Goal: Task Accomplishment & Management: Complete application form

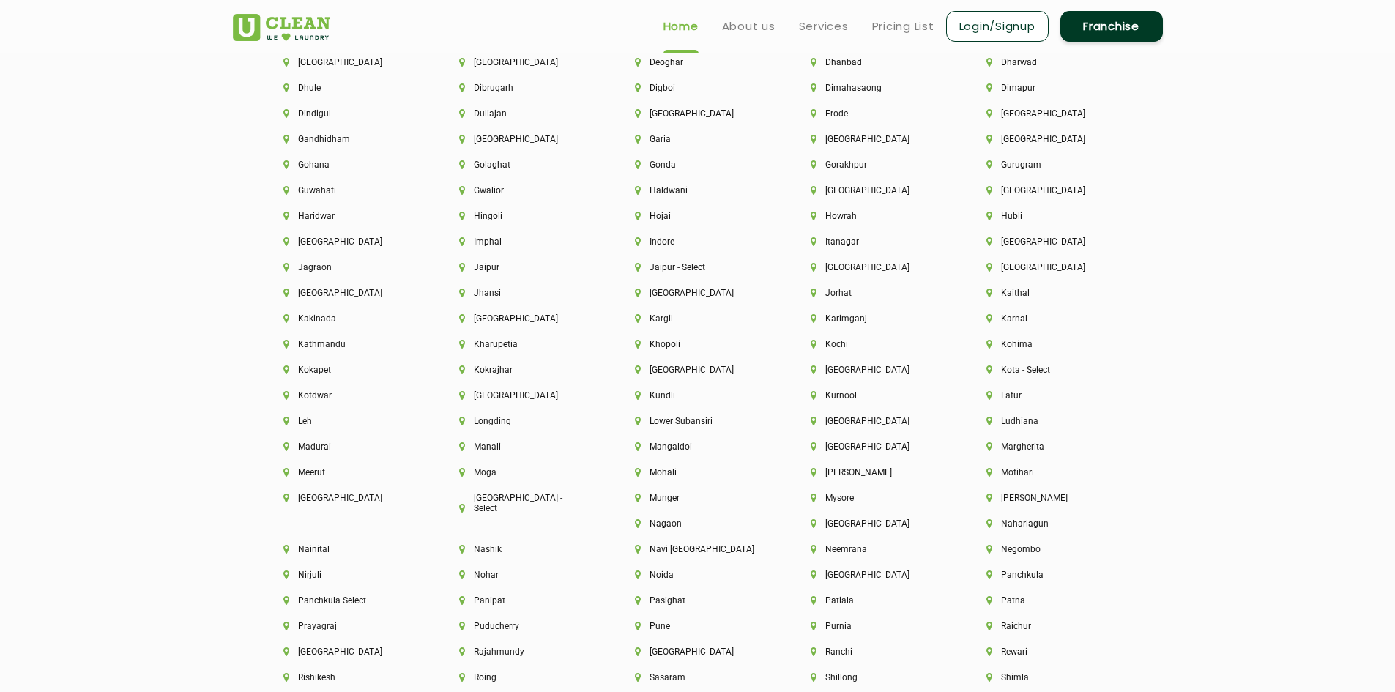
scroll to position [3588, 0]
click at [310, 189] on li "Guwahati" at bounding box center [346, 192] width 126 height 10
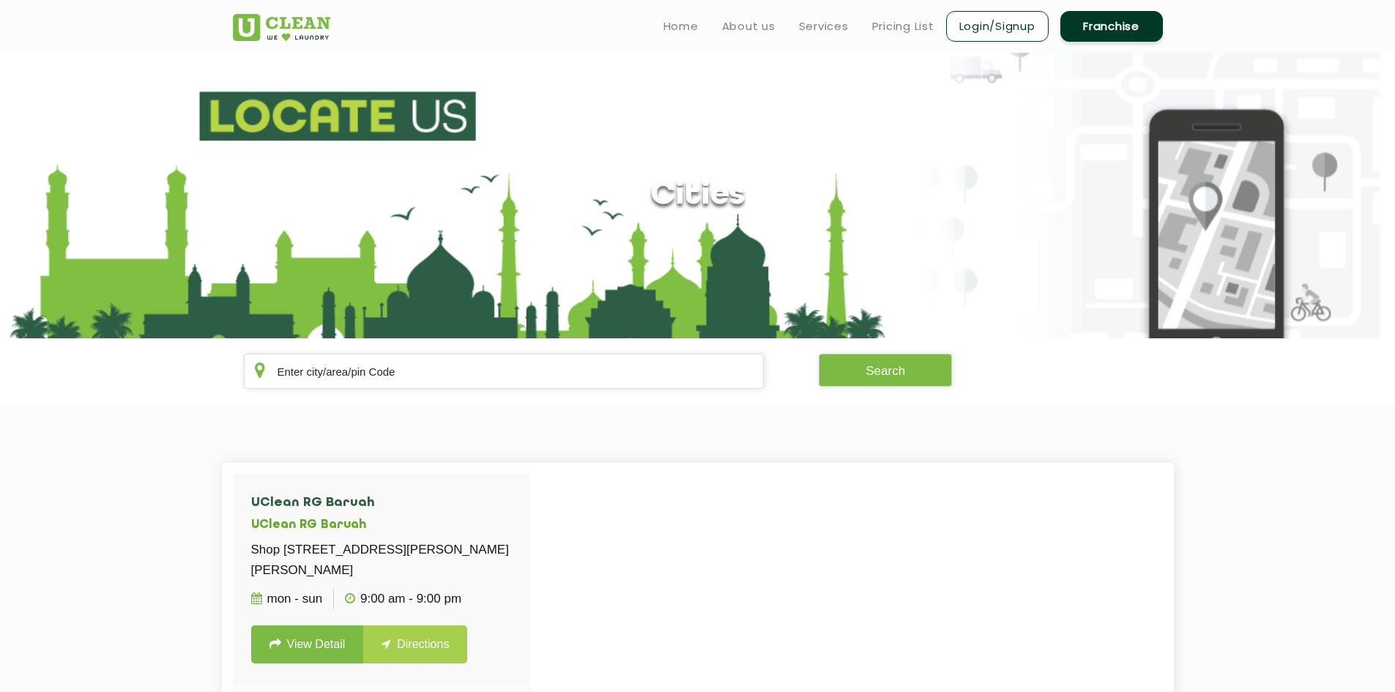
click at [1129, 28] on link "Franchise" at bounding box center [1111, 26] width 103 height 31
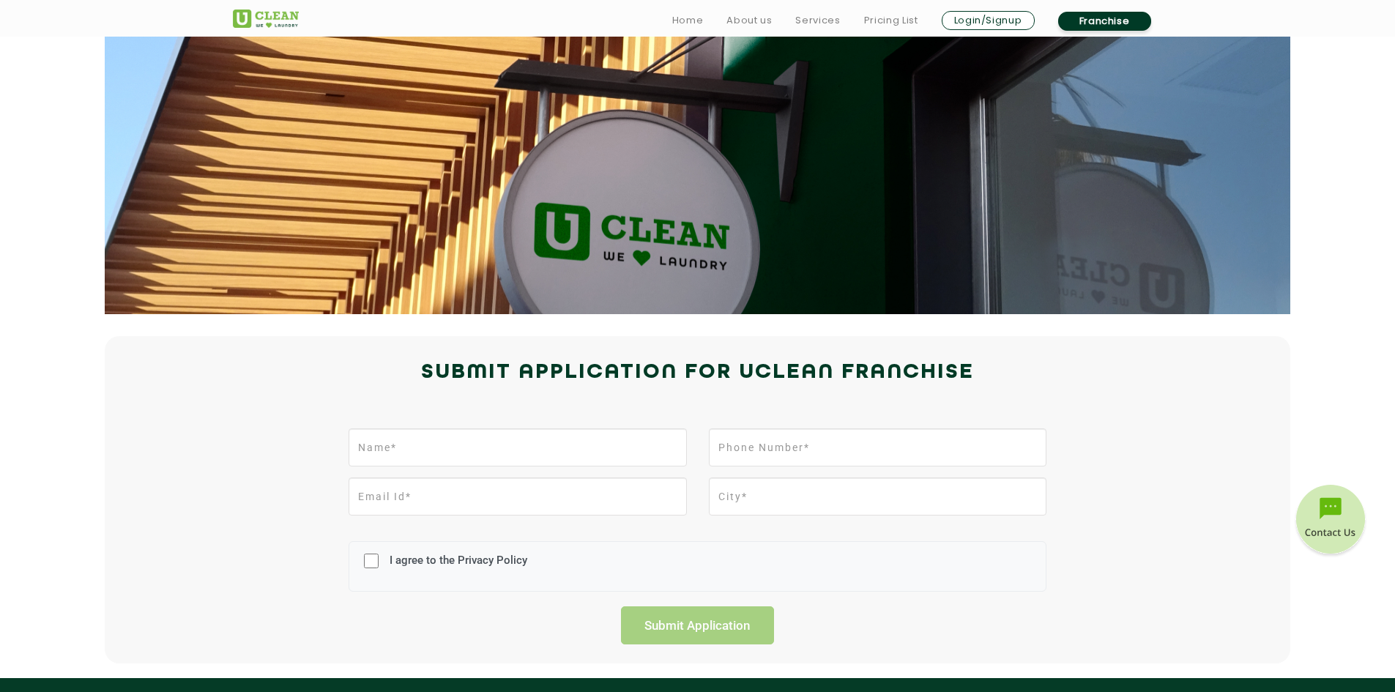
scroll to position [73, 0]
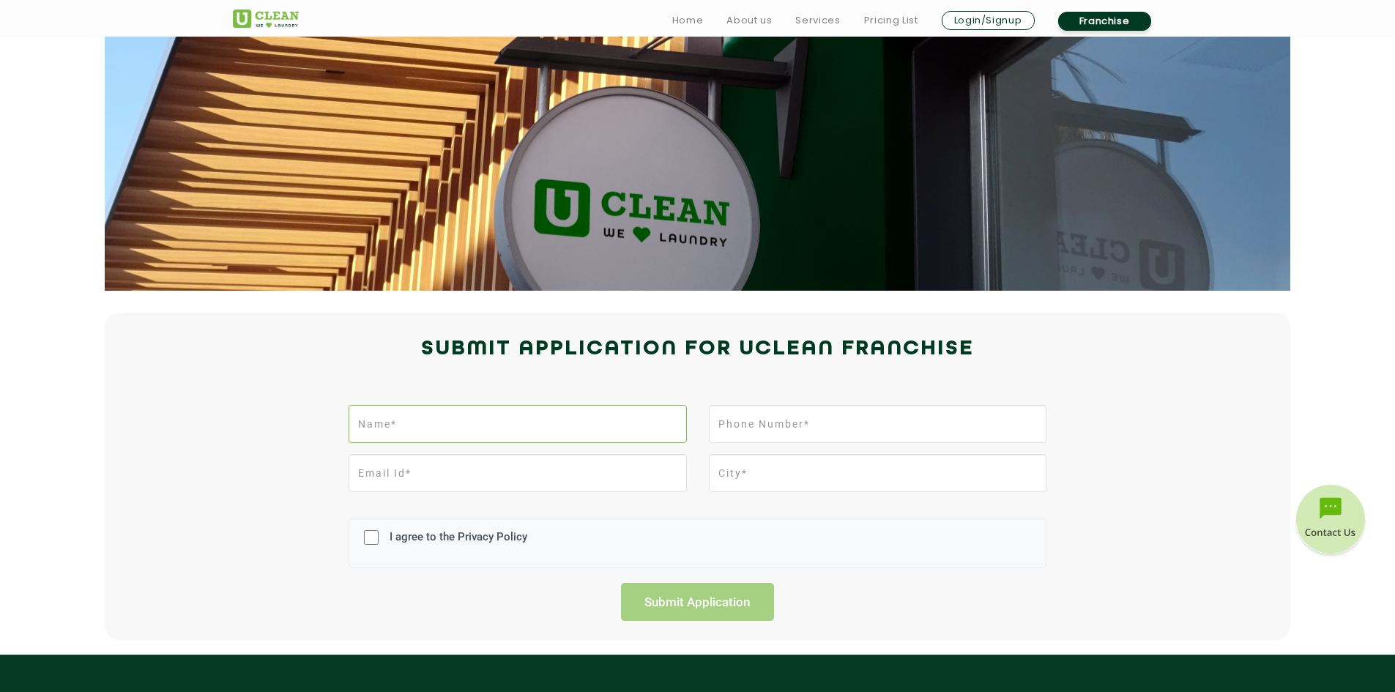
click at [505, 436] on input "text" at bounding box center [518, 424] width 338 height 38
type input "Meherun Nessa"
click at [763, 433] on input "tel" at bounding box center [878, 424] width 338 height 38
type input "8399979899"
click at [460, 476] on input "email" at bounding box center [518, 473] width 338 height 38
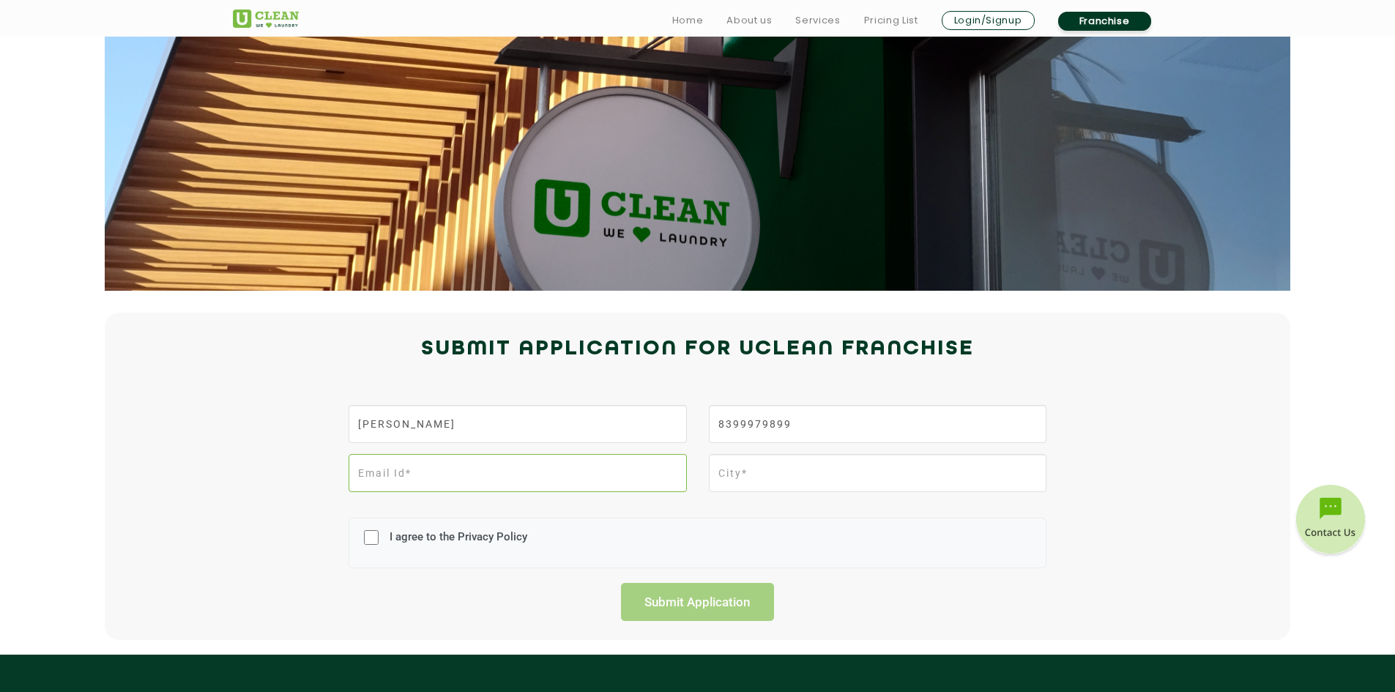
click at [440, 477] on input "email" at bounding box center [518, 473] width 338 height 38
type input "niyogdarpan@gmail.com"
type input "Guwahati"
click at [357, 532] on div "I agree to the Privacy Policy" at bounding box center [698, 543] width 698 height 51
click at [365, 535] on input "I agree to the Privacy Policy" at bounding box center [371, 537] width 15 height 38
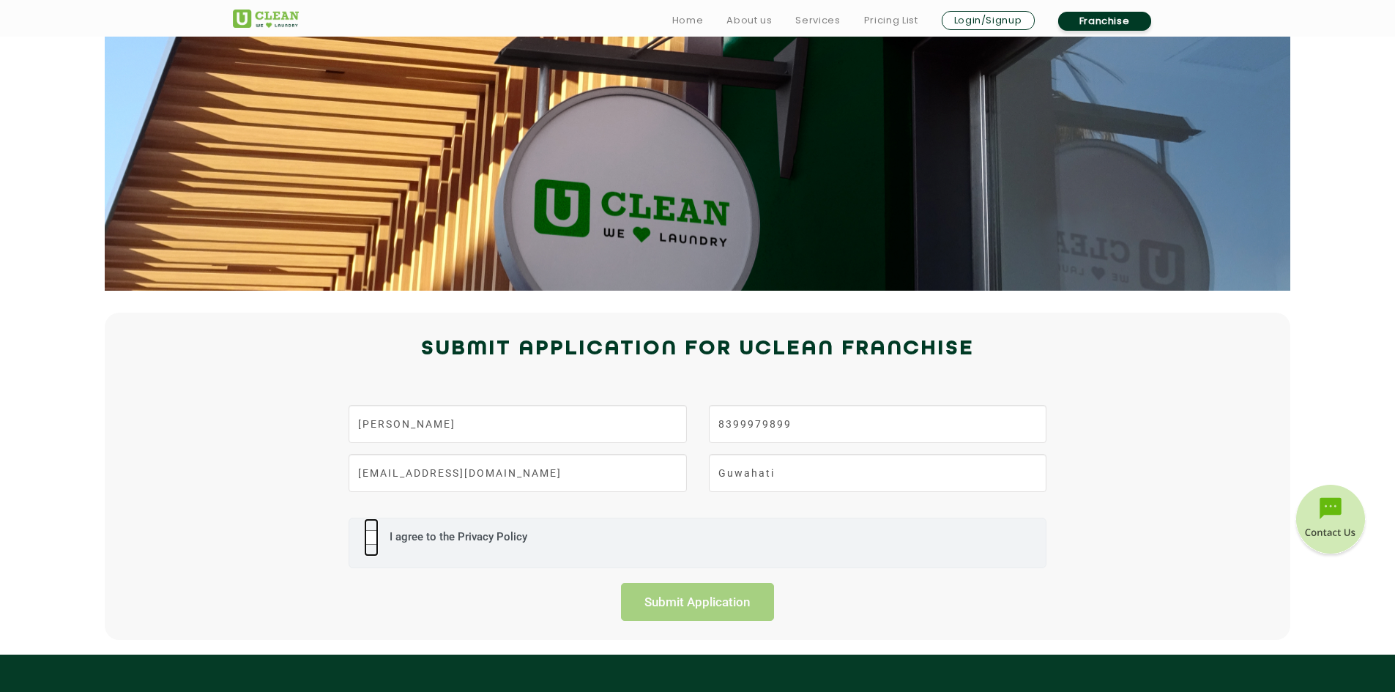
checkbox input "true"
click at [671, 598] on input "Submit Application" at bounding box center [698, 602] width 154 height 38
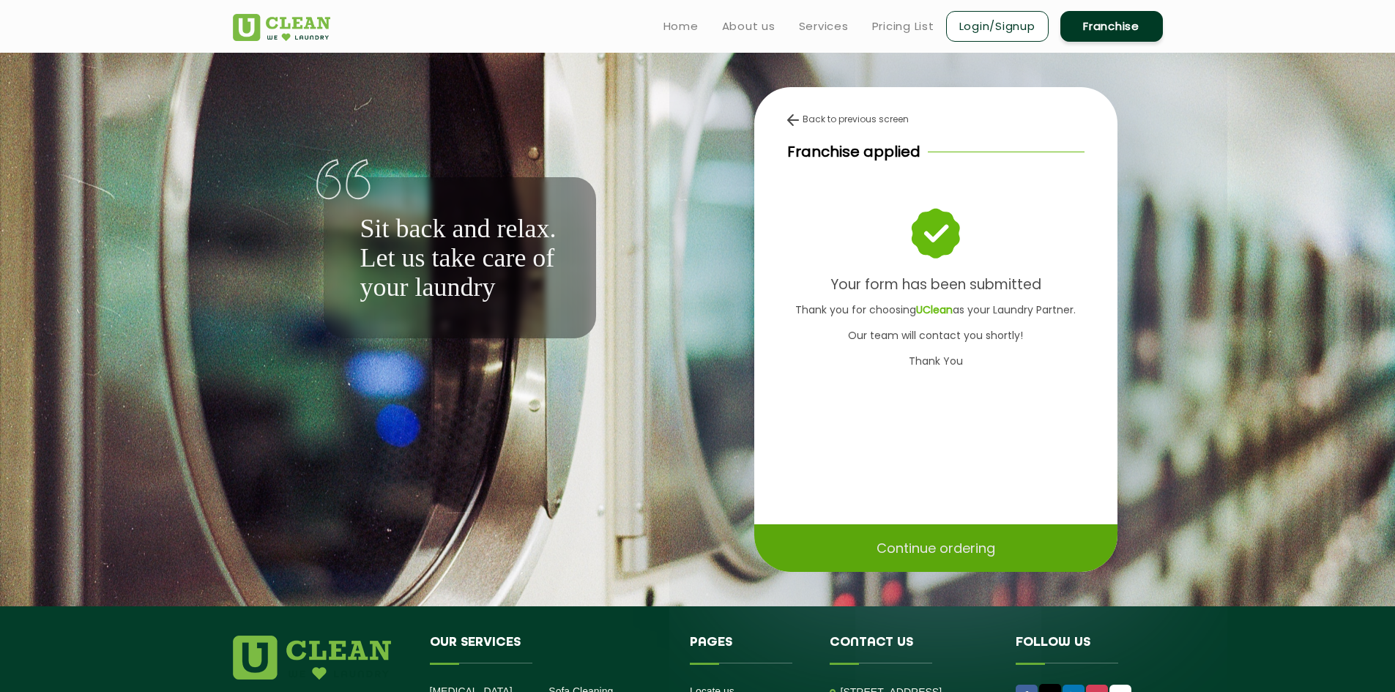
click at [949, 548] on p "Continue ordering" at bounding box center [936, 548] width 119 height 26
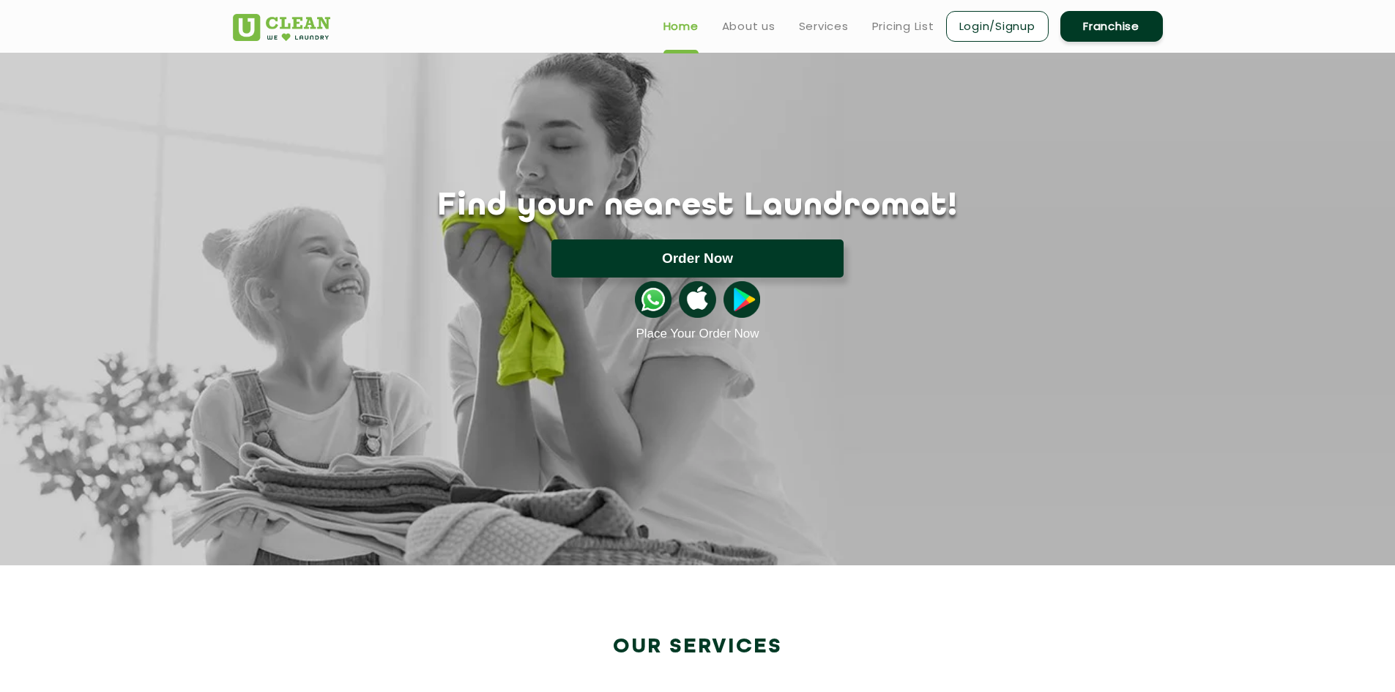
drag, startPoint x: 0, startPoint y: 0, endPoint x: 733, endPoint y: 256, distance: 776.5
click at [733, 256] on button "Order Now" at bounding box center [697, 258] width 292 height 38
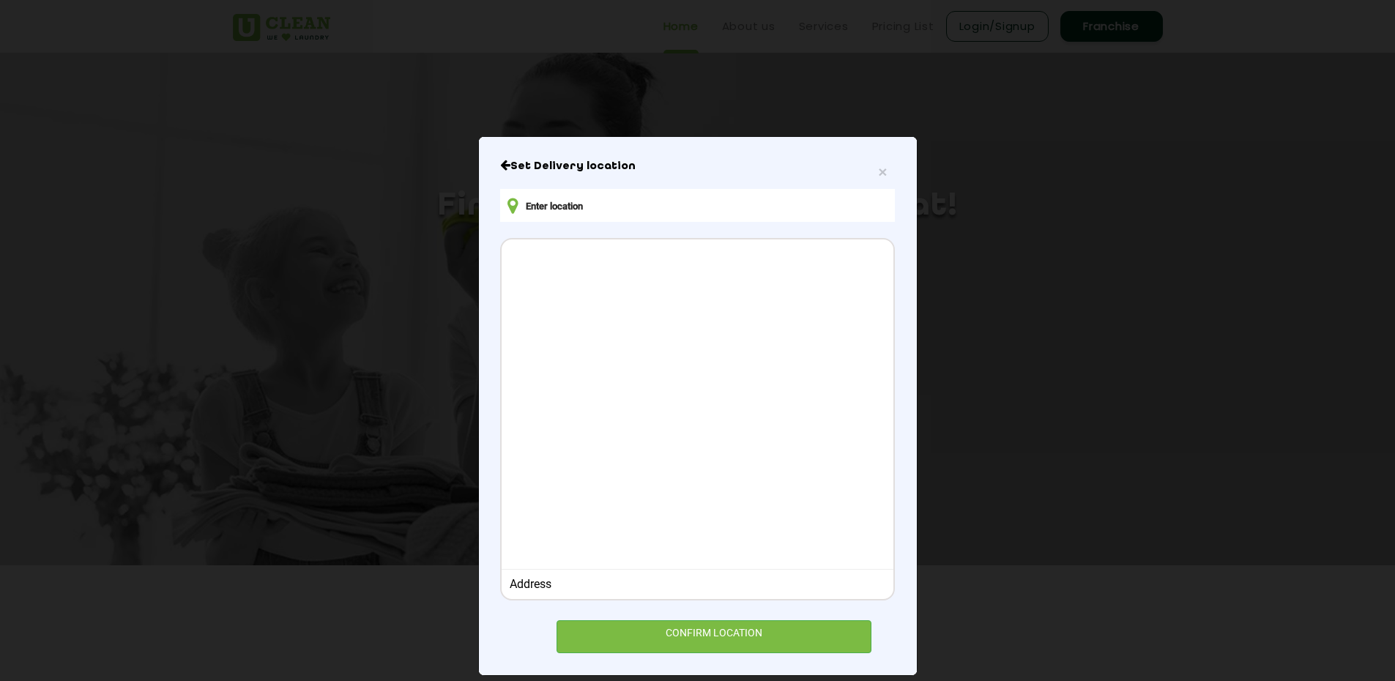
click at [611, 200] on input "text" at bounding box center [697, 205] width 394 height 33
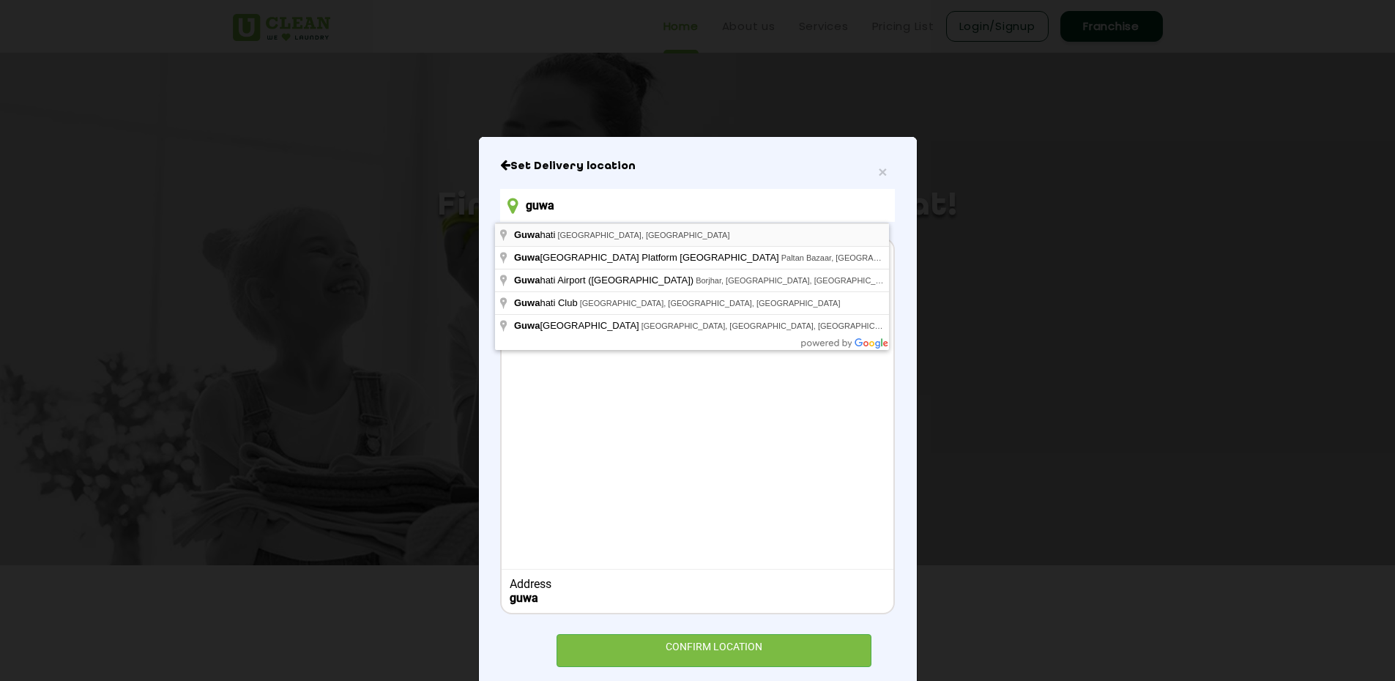
type input "[GEOGRAPHIC_DATA], [GEOGRAPHIC_DATA], [GEOGRAPHIC_DATA]"
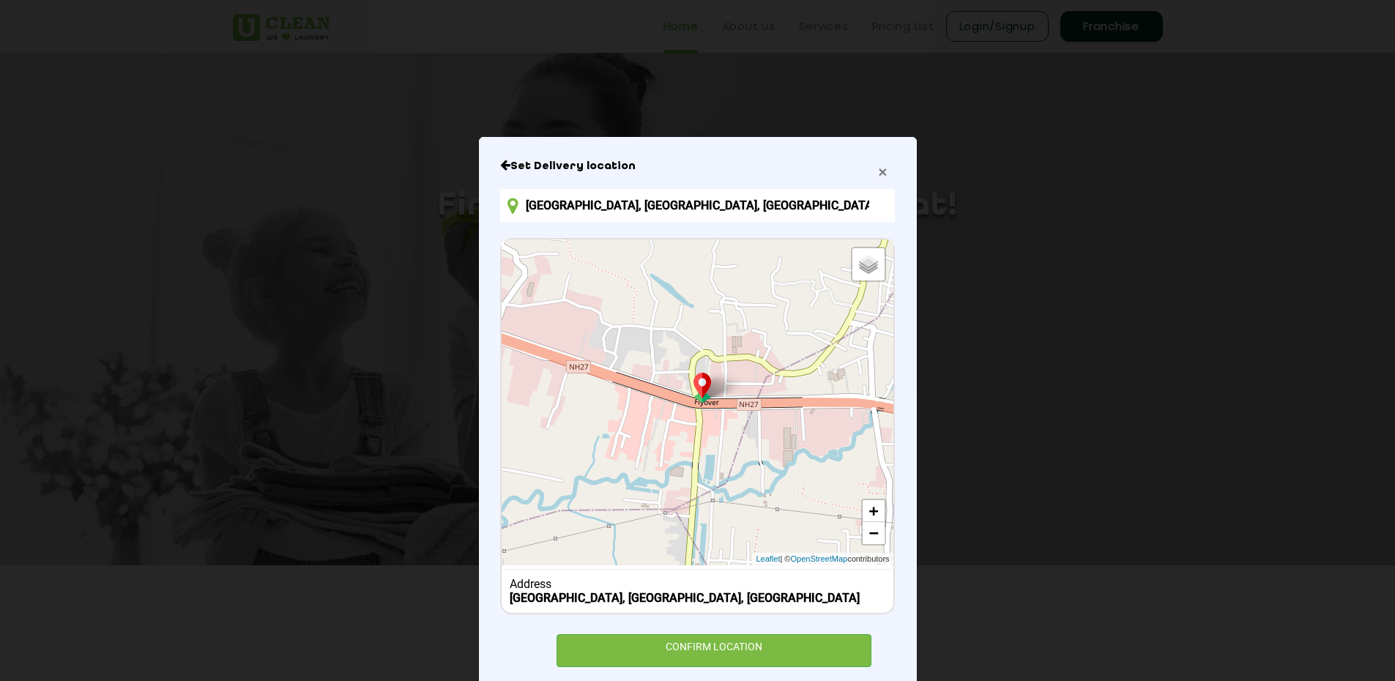
click at [878, 174] on span "×" at bounding box center [882, 171] width 9 height 17
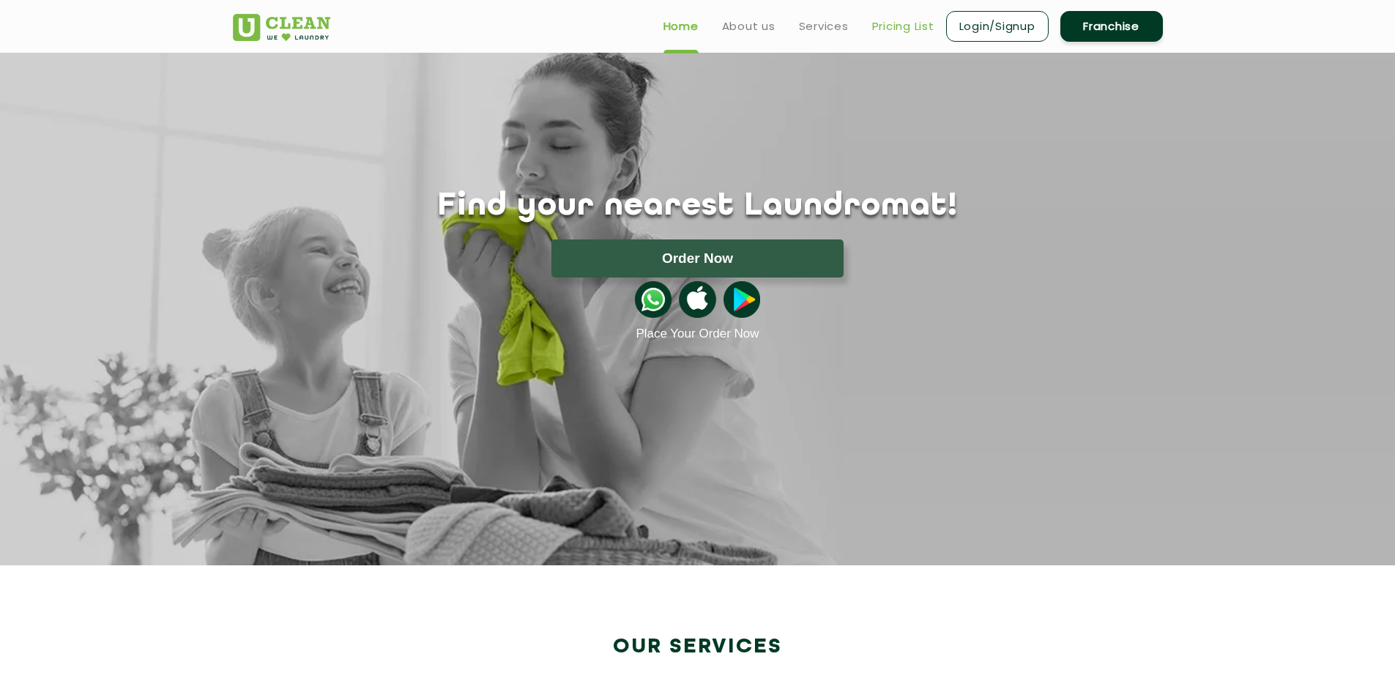
click at [903, 26] on link "Pricing List" at bounding box center [903, 27] width 62 height 18
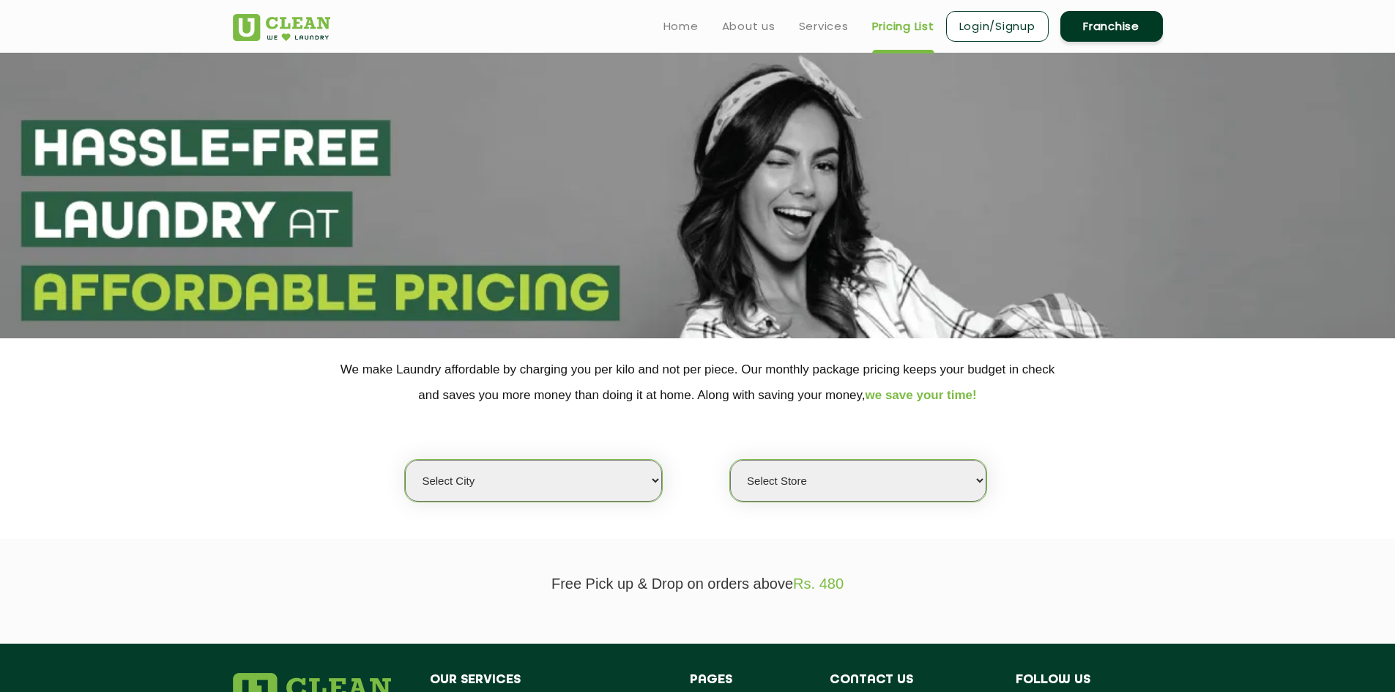
click at [599, 458] on div "Select city [GEOGRAPHIC_DATA] [GEOGRAPHIC_DATA] [GEOGRAPHIC_DATA] [GEOGRAPHIC_D…" at bounding box center [698, 455] width 952 height 94
click at [537, 477] on select "Select city [GEOGRAPHIC_DATA] [GEOGRAPHIC_DATA] [GEOGRAPHIC_DATA] [GEOGRAPHIC_D…" at bounding box center [533, 481] width 256 height 42
select select "23"
click at [405, 460] on select "Select city [GEOGRAPHIC_DATA] [GEOGRAPHIC_DATA] [GEOGRAPHIC_DATA] [GEOGRAPHIC_D…" at bounding box center [533, 481] width 256 height 42
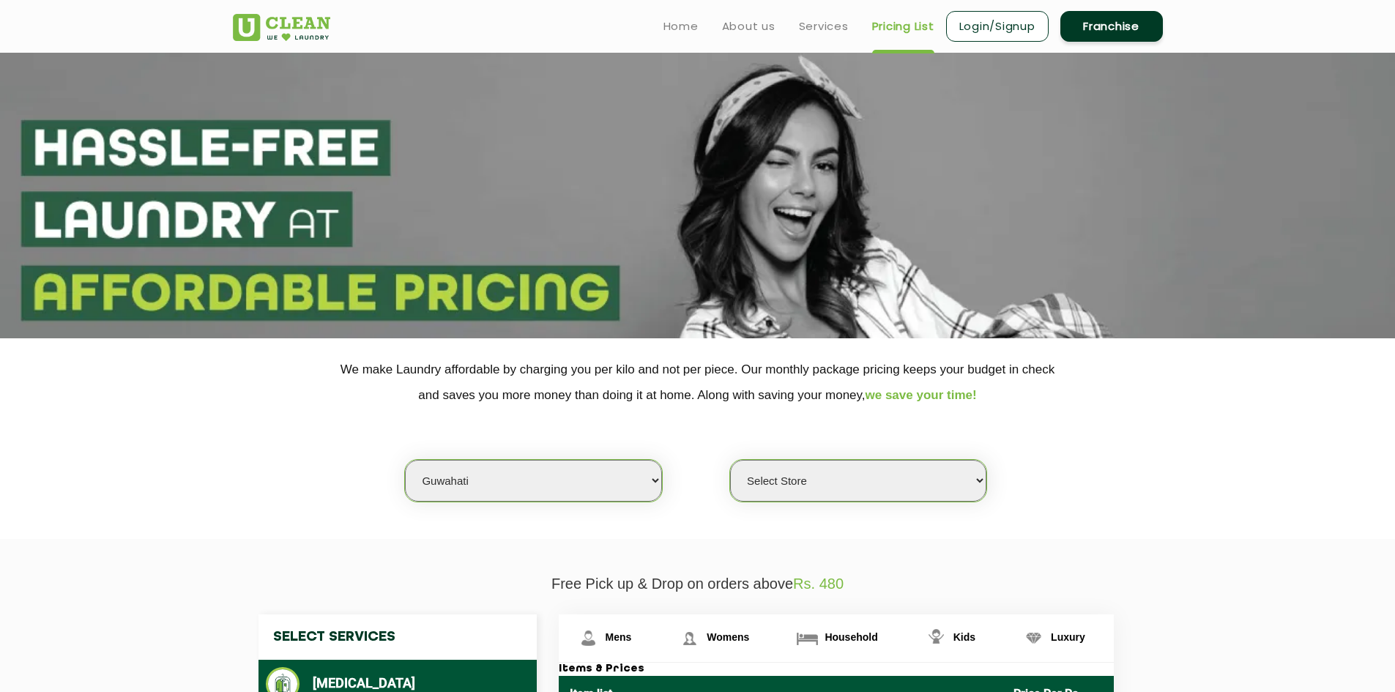
scroll to position [366, 0]
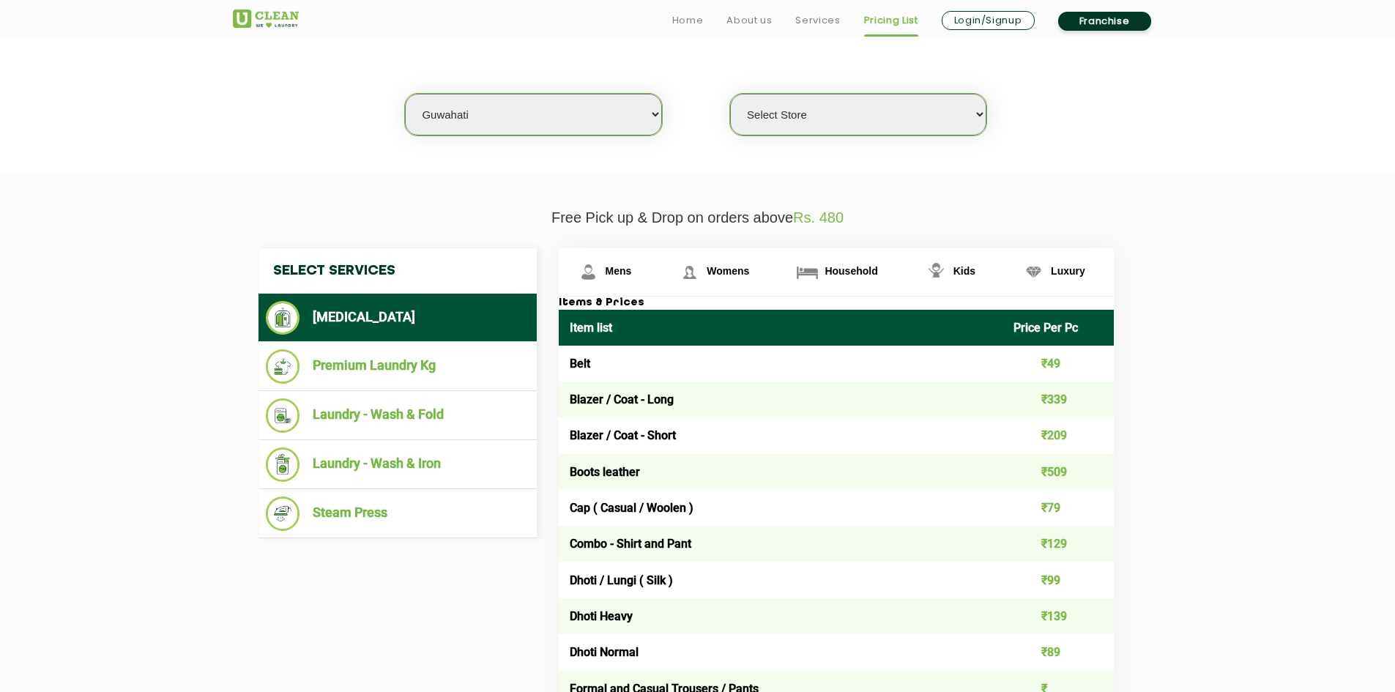
click at [775, 116] on select "Select Store UClean [PERSON_NAME] UClean Ghoramara UClean Narengi UClean Ulubar…" at bounding box center [858, 115] width 256 height 42
select select "50"
click at [730, 94] on select "Select Store UClean [PERSON_NAME] UClean Ghoramara UClean Narengi UClean Ulubar…" at bounding box center [858, 115] width 256 height 42
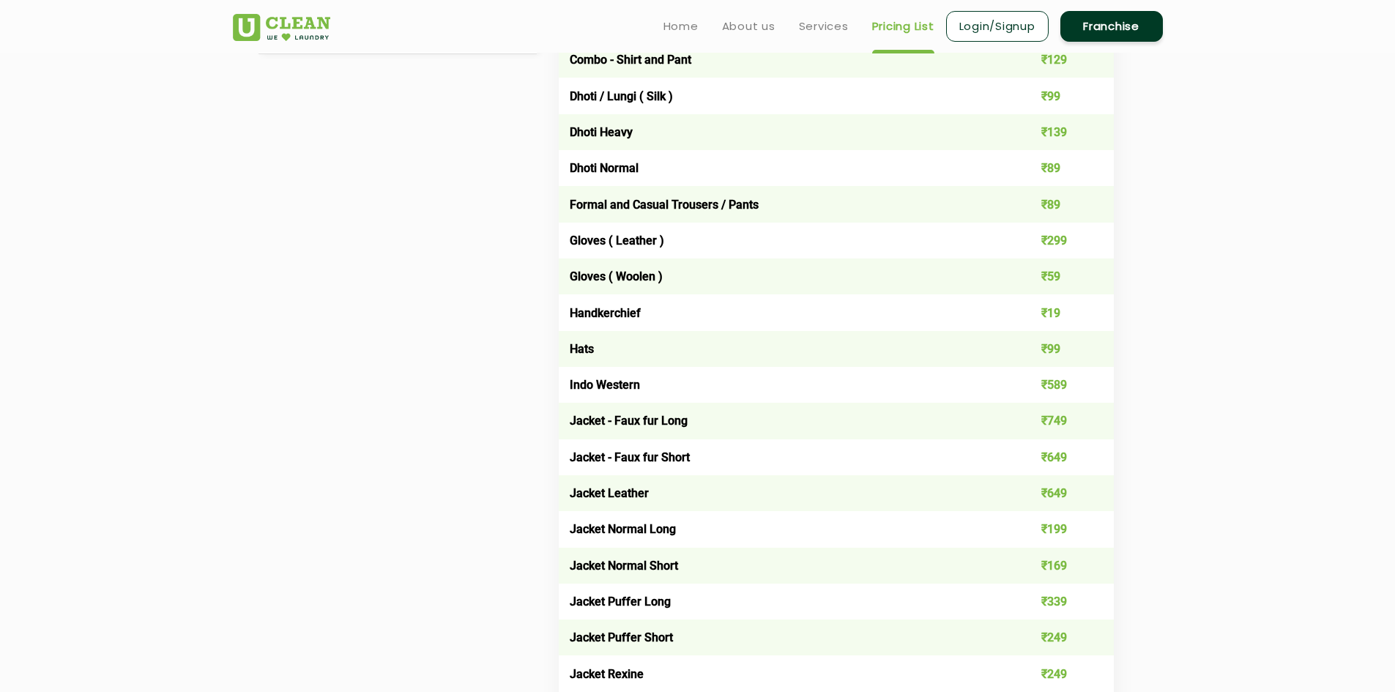
scroll to position [677, 0]
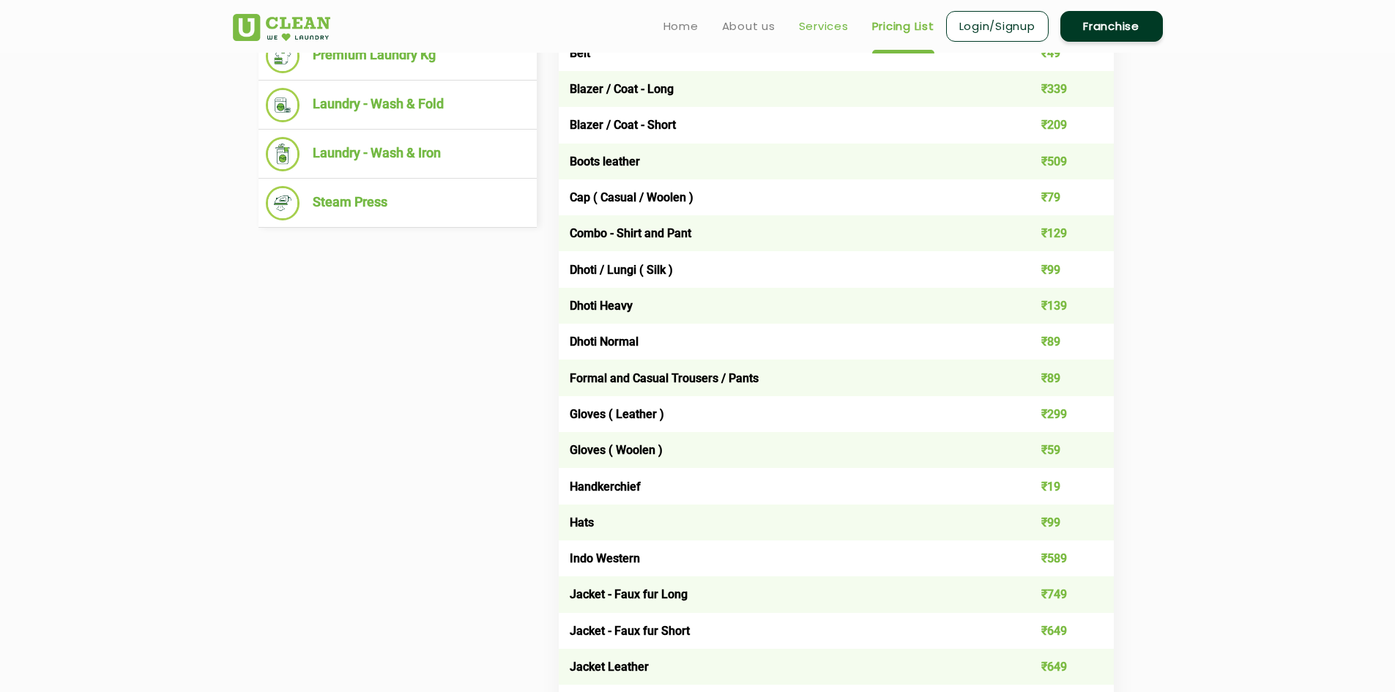
click at [816, 31] on link "Services" at bounding box center [824, 27] width 50 height 18
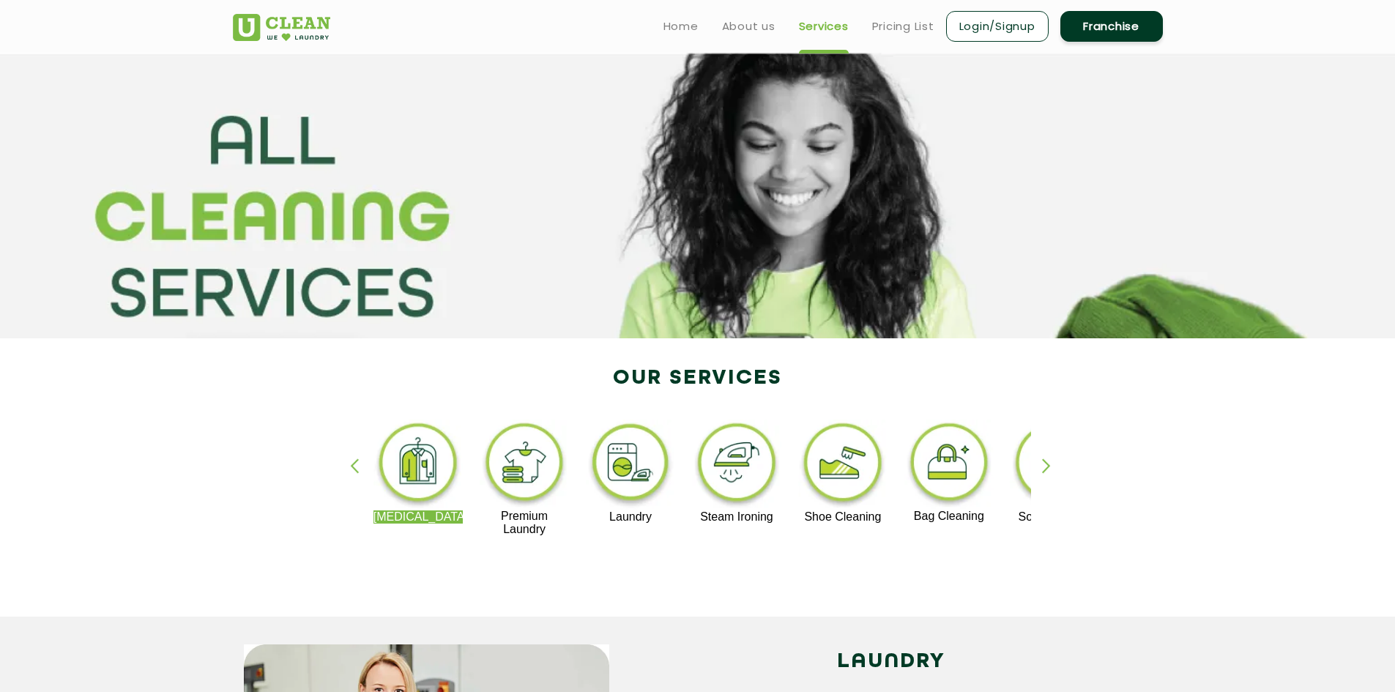
click at [1045, 469] on div "button" at bounding box center [1053, 478] width 22 height 40
